Goal: Task Accomplishment & Management: Use online tool/utility

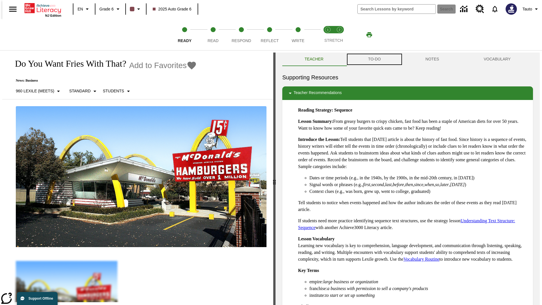
click at [374, 59] on button "TO-DO" at bounding box center [374, 60] width 57 height 14
